Goal: Transaction & Acquisition: Purchase product/service

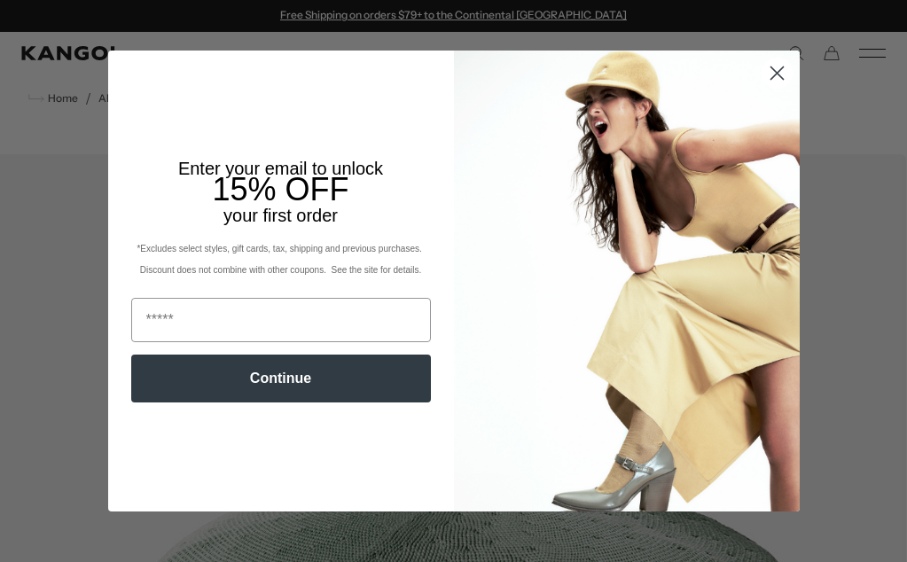
click at [781, 65] on circle "Close dialog" at bounding box center [776, 73] width 29 height 29
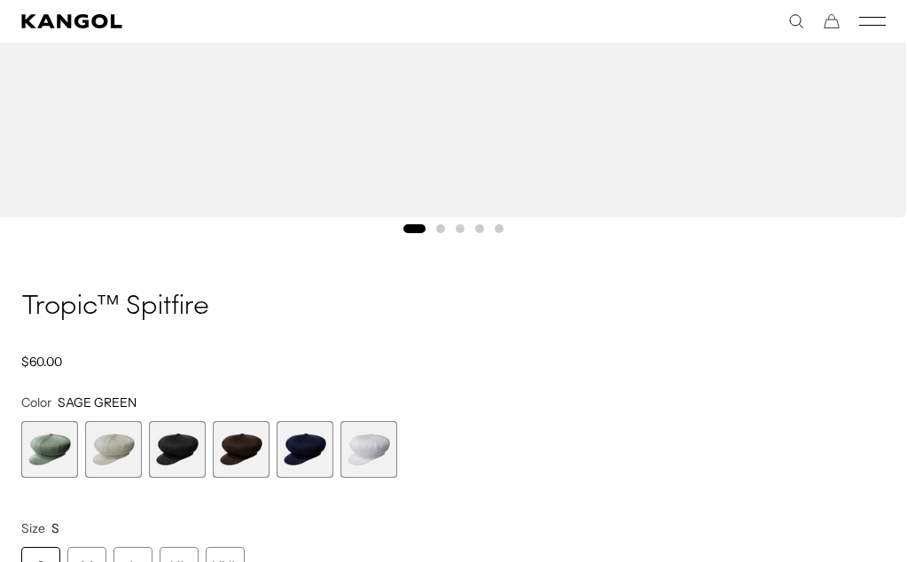
scroll to position [1262, 0]
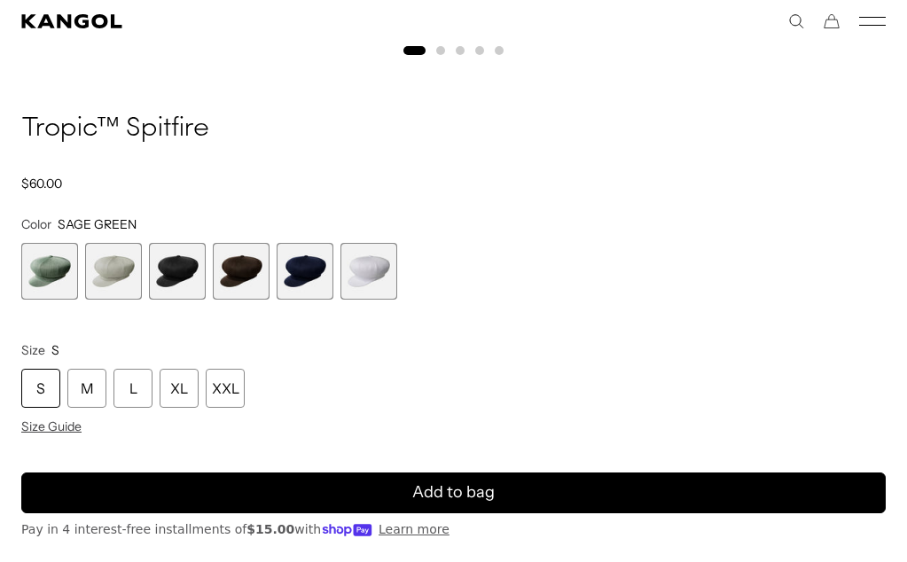
click at [95, 281] on span "2 of 6" at bounding box center [113, 271] width 57 height 57
click at [119, 285] on span "2 of 6" at bounding box center [113, 271] width 57 height 57
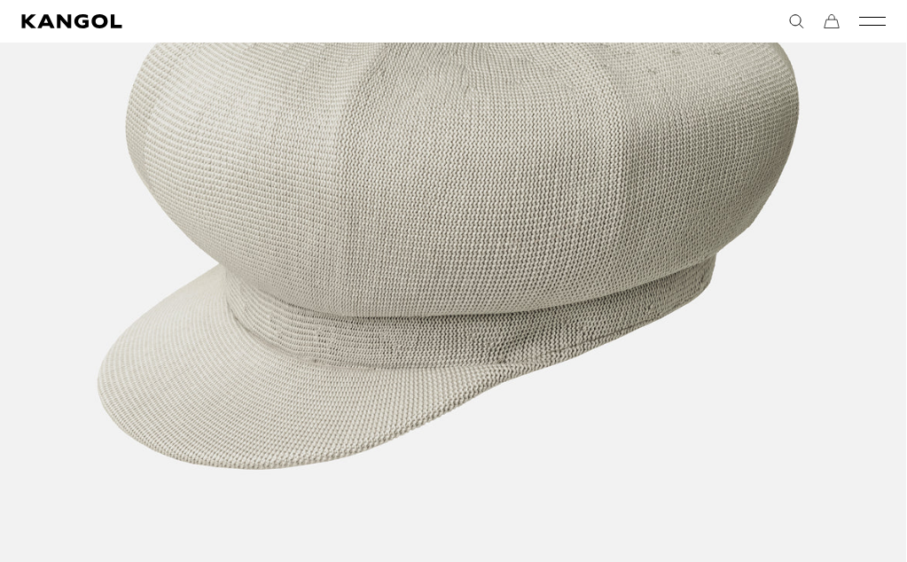
scroll to position [473, 0]
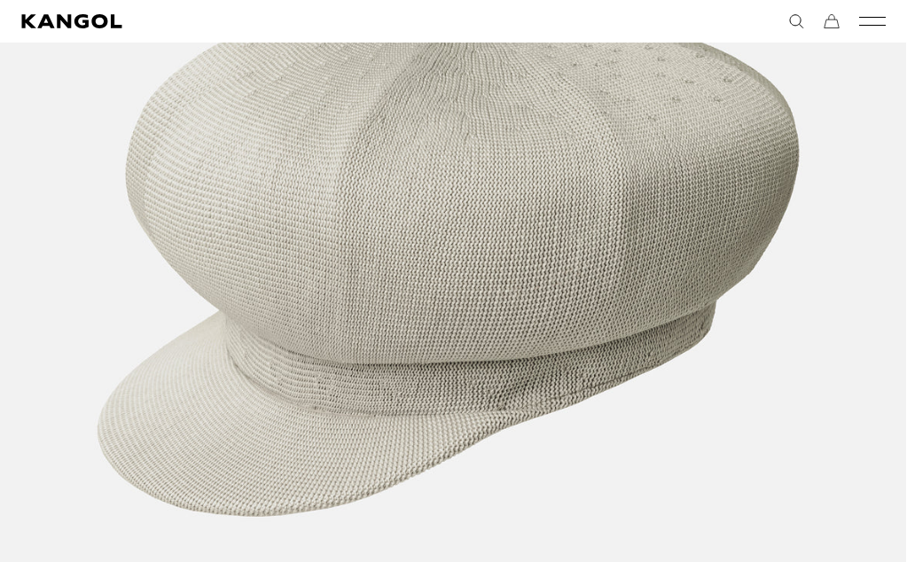
click at [808, 259] on img "1 of 5" at bounding box center [448, 254] width 918 height 1147
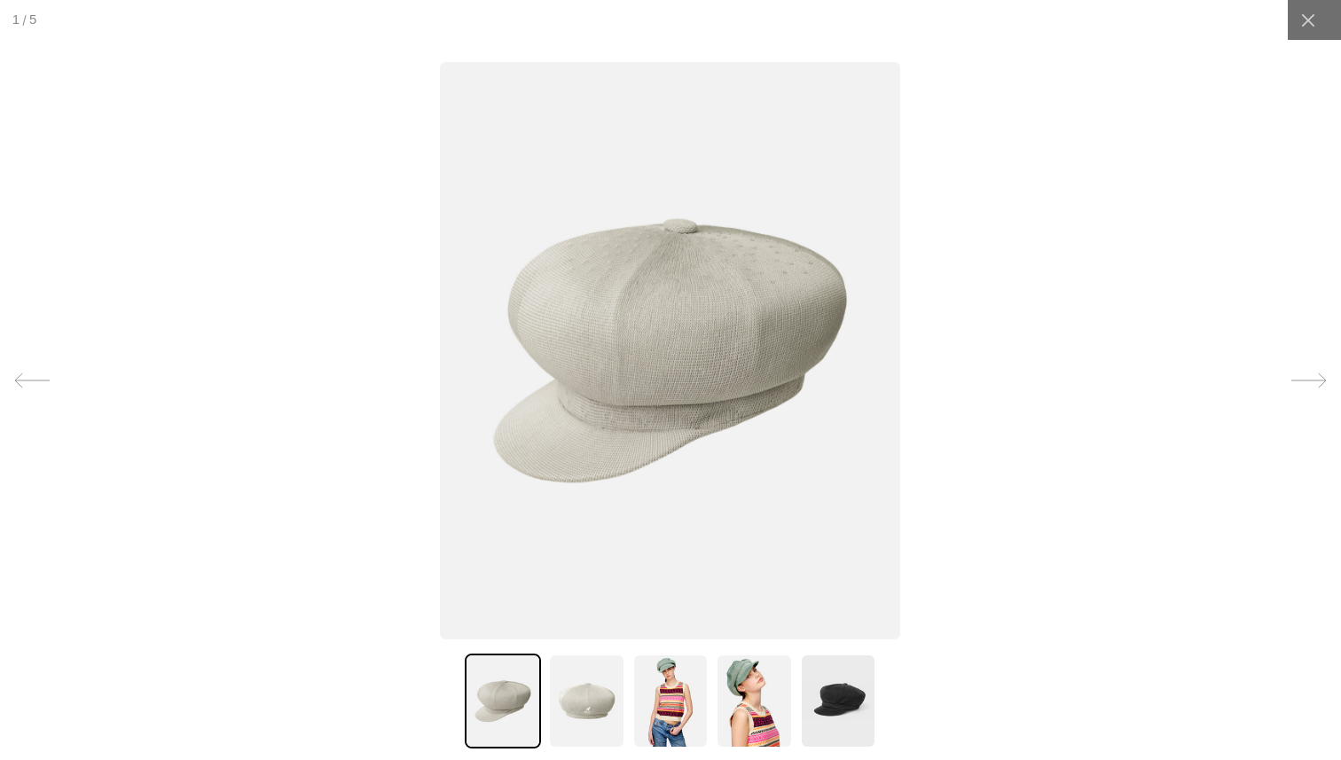
scroll to position [0, 0]
click at [906, 384] on icon at bounding box center [1308, 380] width 35 height 35
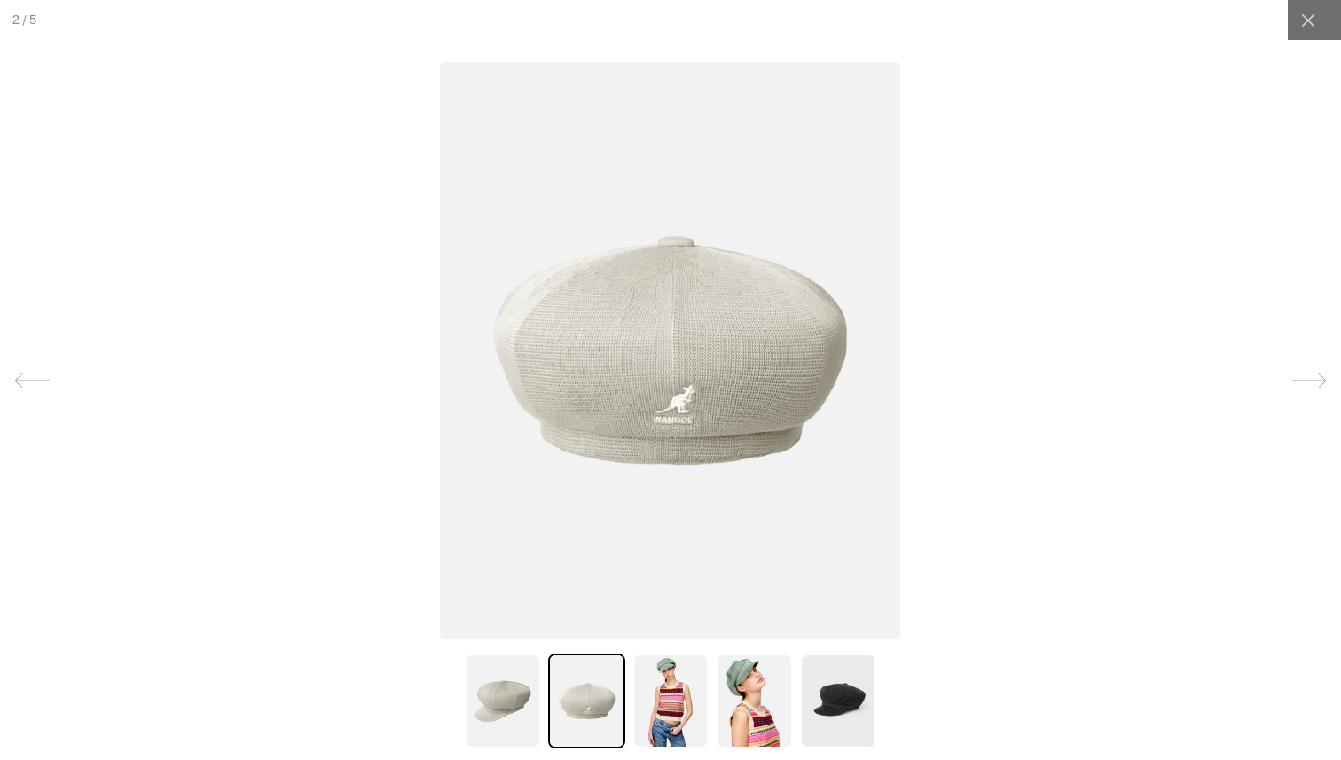
click at [906, 385] on icon at bounding box center [1308, 380] width 35 height 35
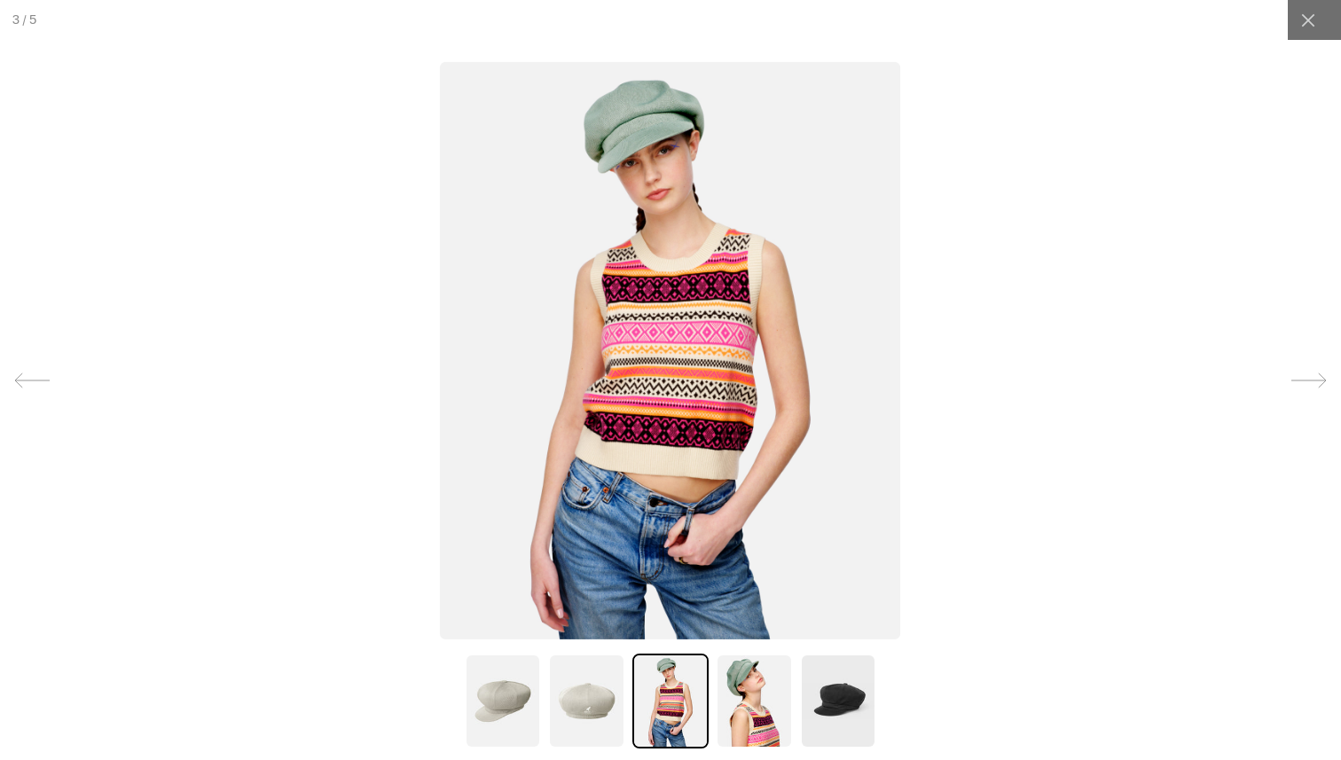
click at [906, 385] on icon at bounding box center [1308, 380] width 35 height 35
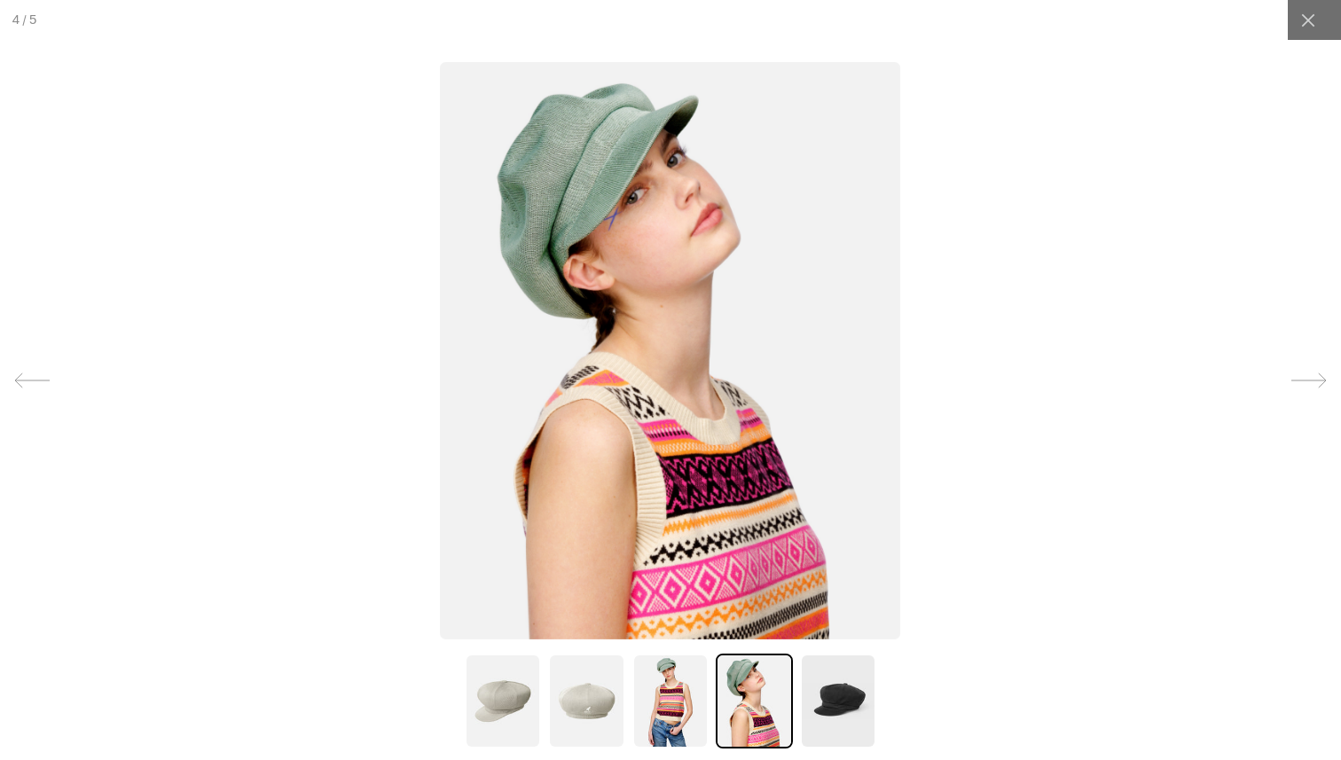
click at [676, 561] on img at bounding box center [670, 700] width 76 height 95
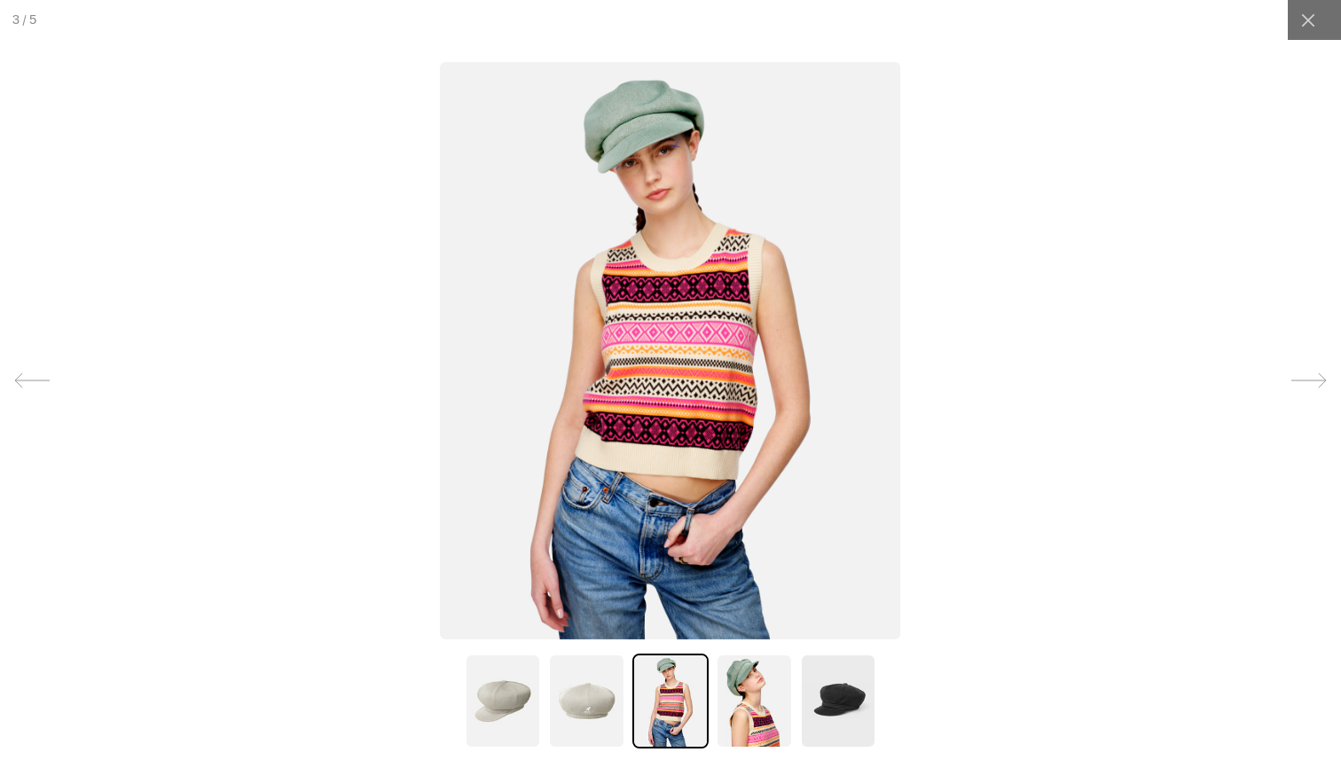
scroll to position [0, 365]
click at [906, 9] on div at bounding box center [1307, 20] width 40 height 40
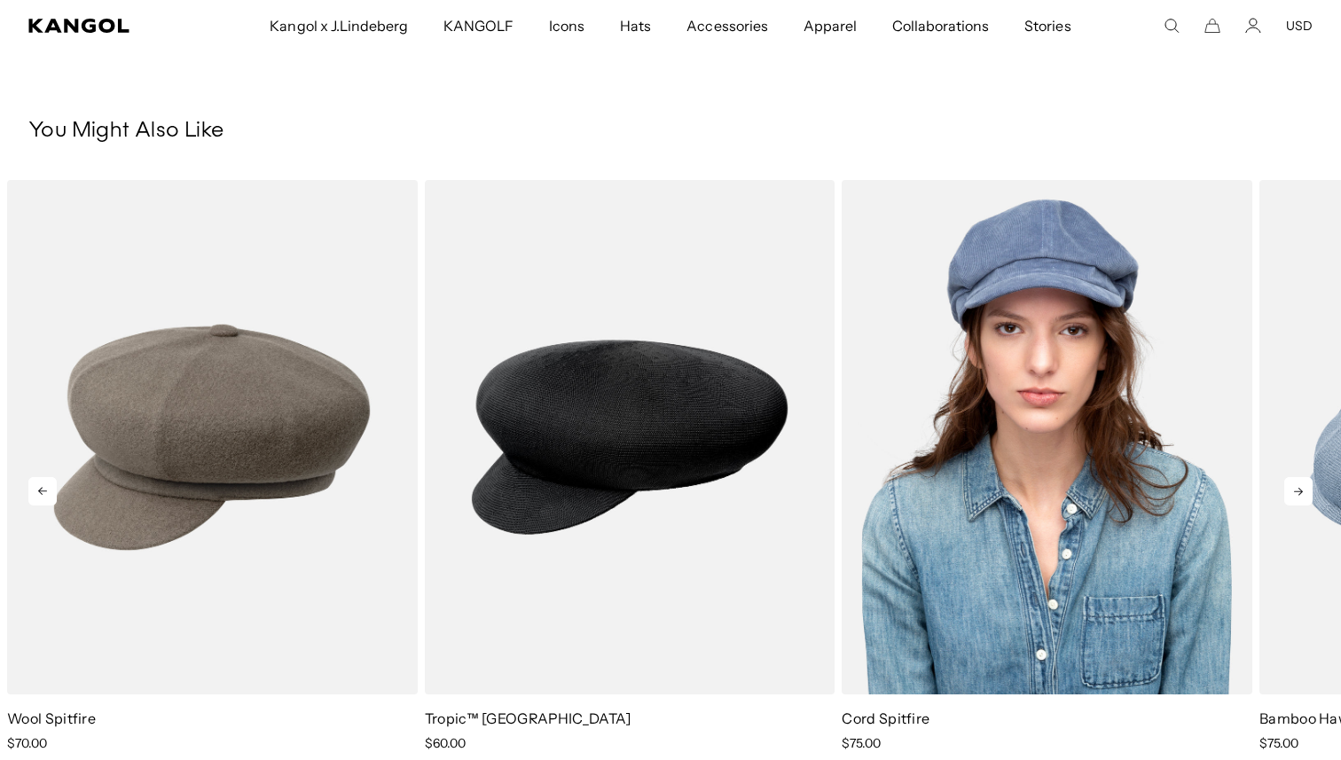
scroll to position [0, 0]
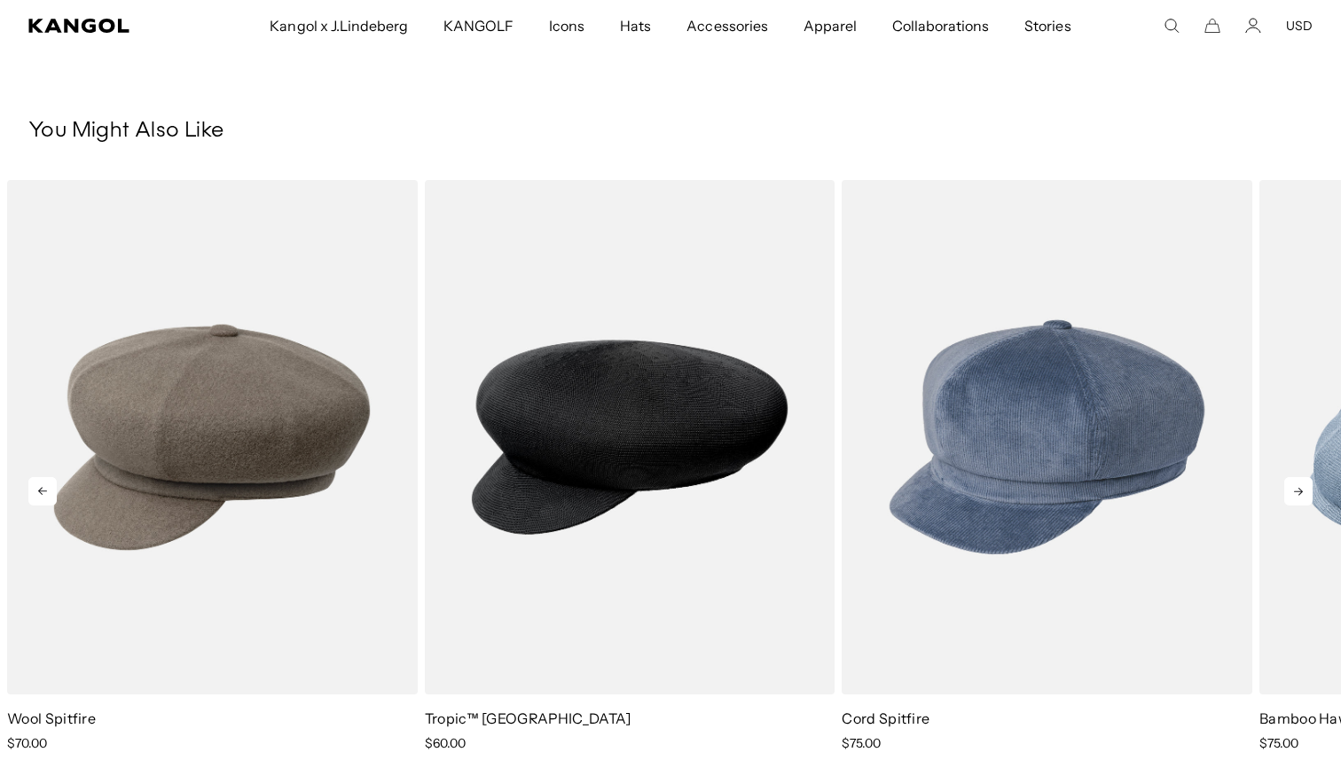
click at [906, 497] on icon at bounding box center [1298, 491] width 28 height 28
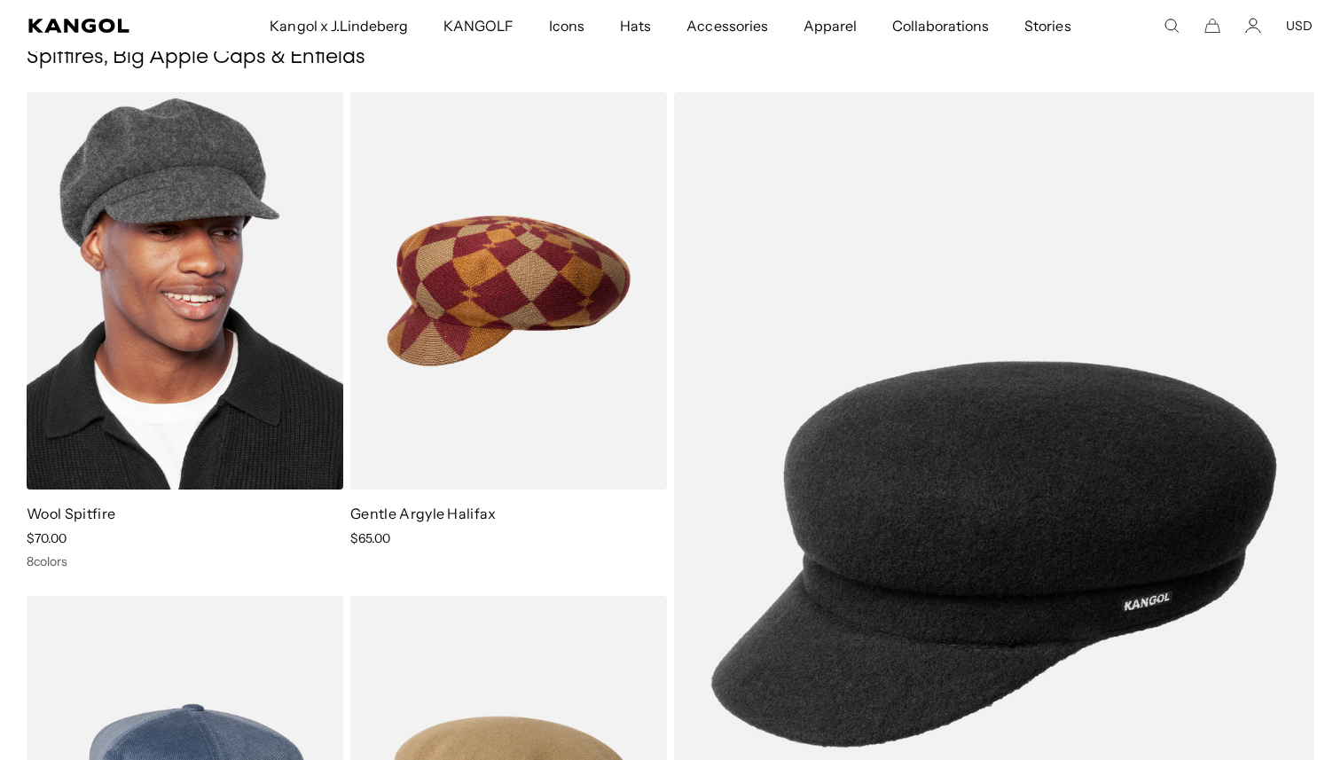
click at [90, 506] on link "Wool Spitfire" at bounding box center [71, 513] width 89 height 18
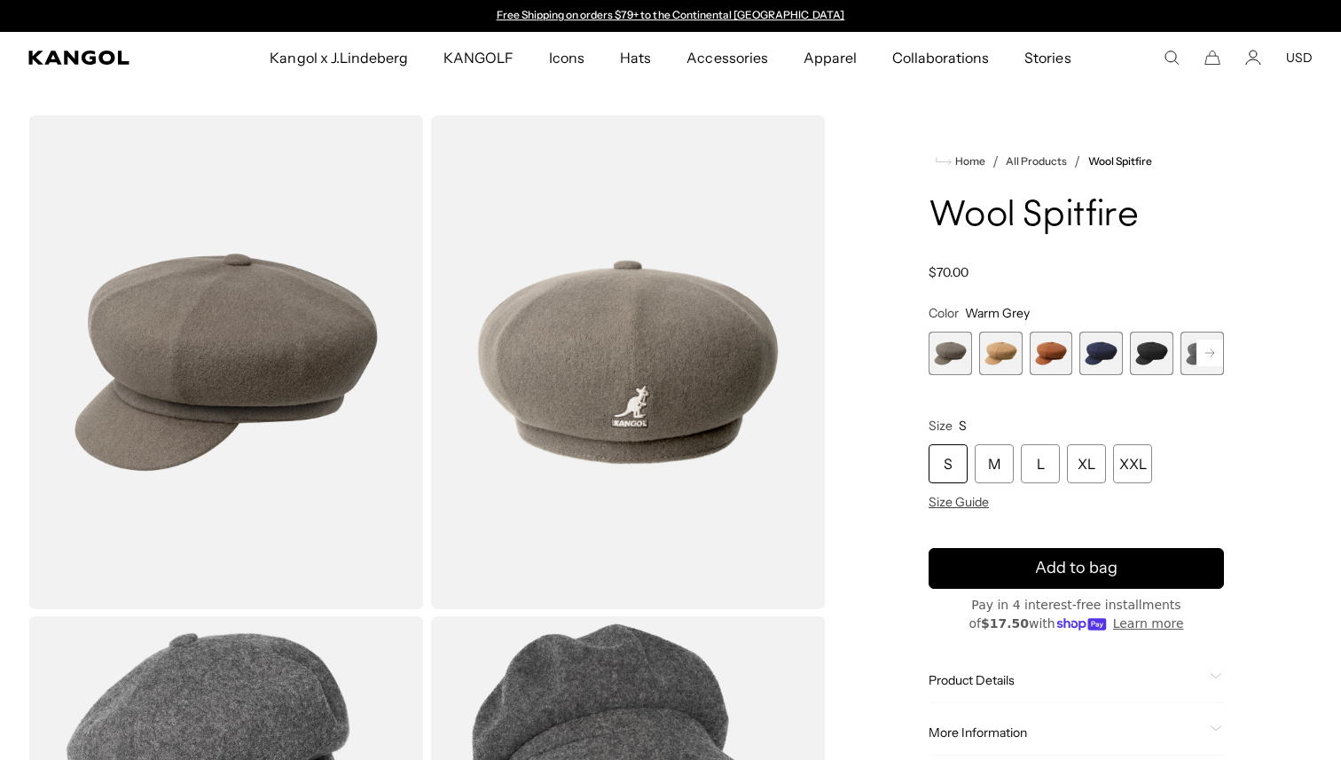
click at [1042, 365] on span "3 of 8" at bounding box center [1050, 353] width 43 height 43
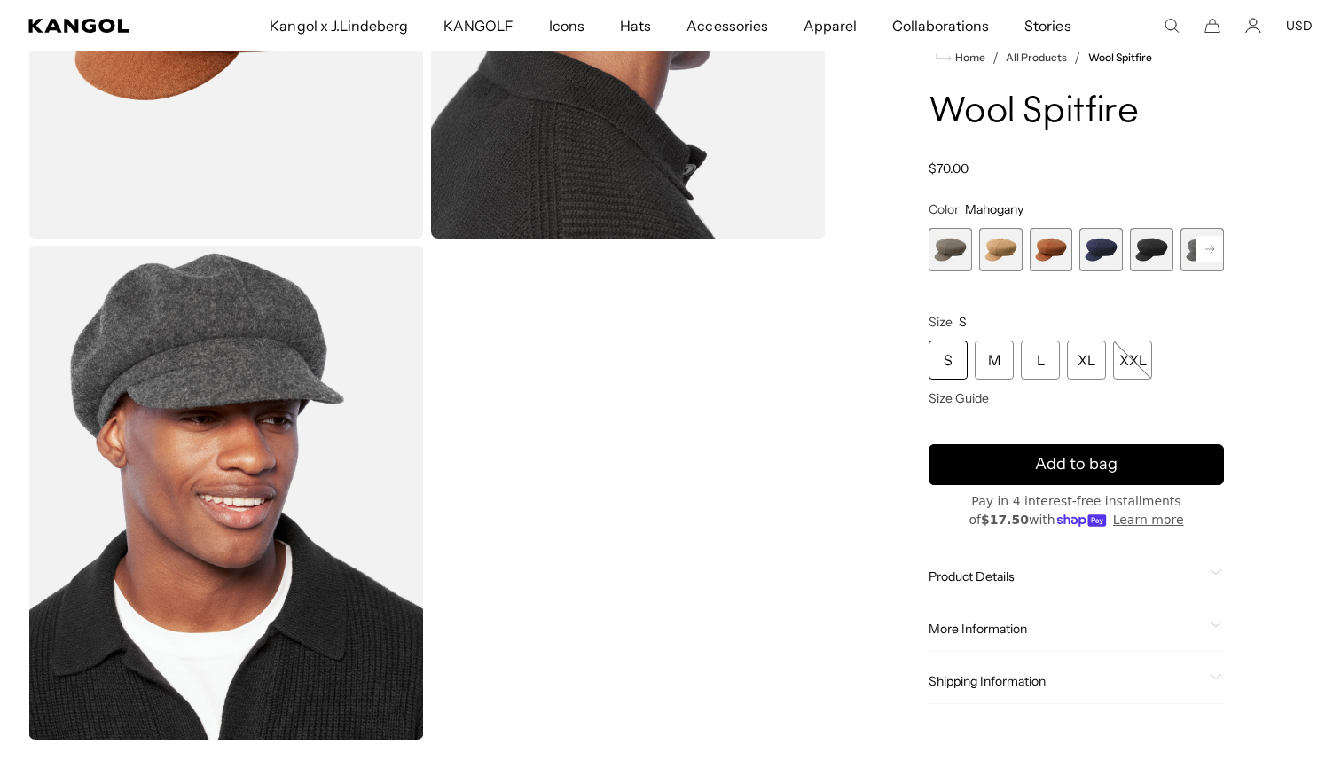
scroll to position [0, 365]
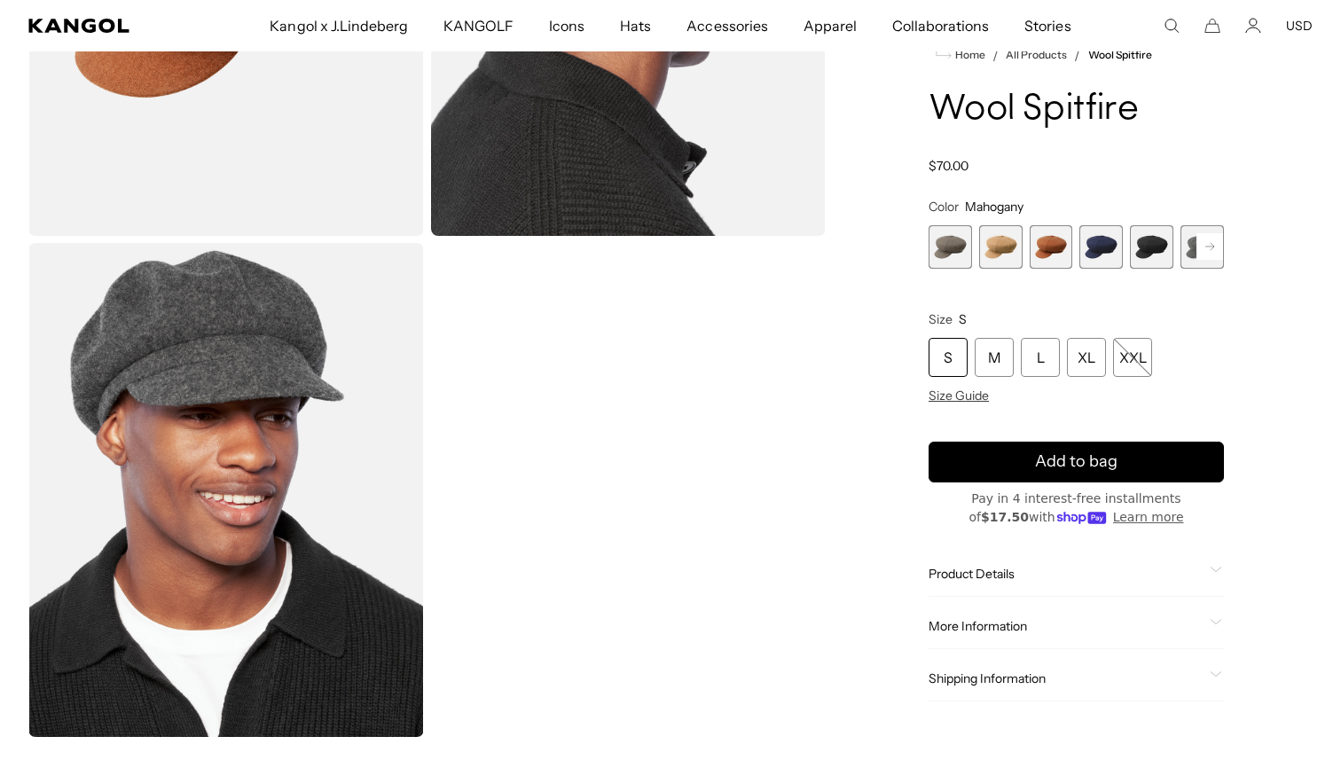
click at [1154, 246] on span "5 of 8" at bounding box center [1151, 246] width 43 height 43
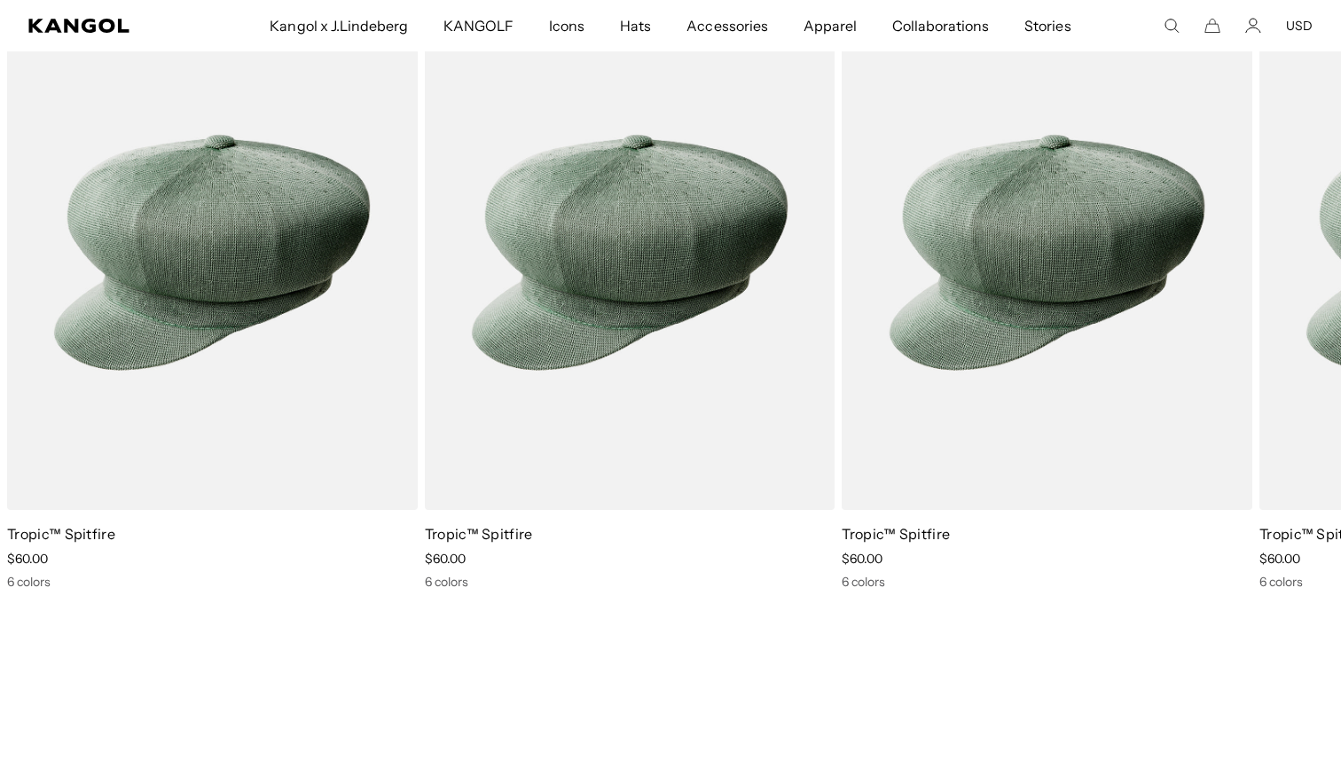
scroll to position [2261, 0]
